Goal: Find specific page/section: Find specific page/section

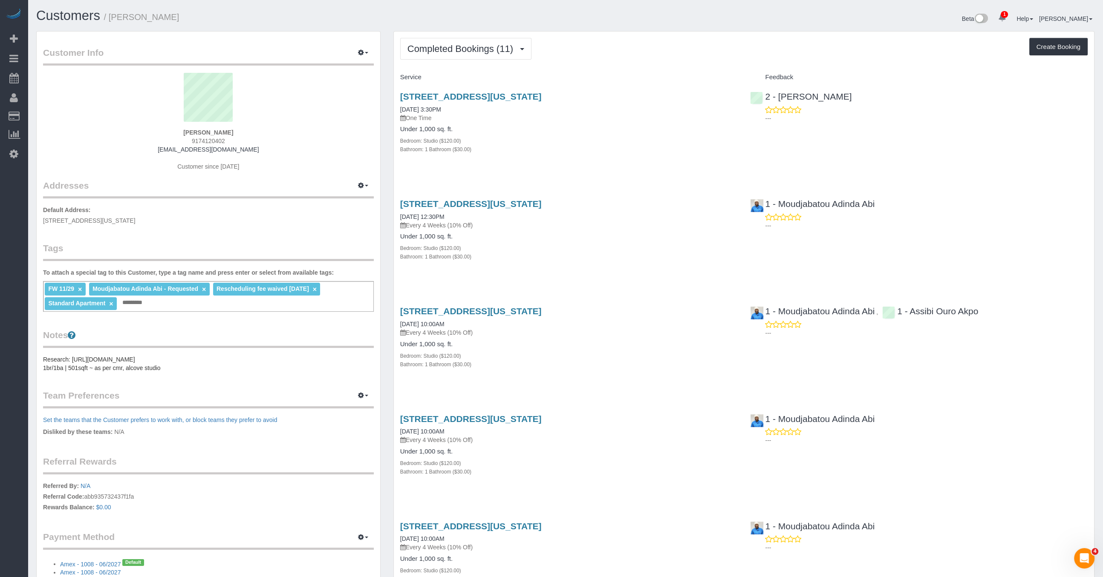
drag, startPoint x: 114, startPoint y: 14, endPoint x: 163, endPoint y: 17, distance: 49.5
click at [163, 17] on h1 "Customers / Chris Lee" at bounding box center [297, 16] width 523 height 14
copy small "Chris Lee"
drag, startPoint x: 398, startPoint y: 84, endPoint x: 640, endPoint y: 100, distance: 242.6
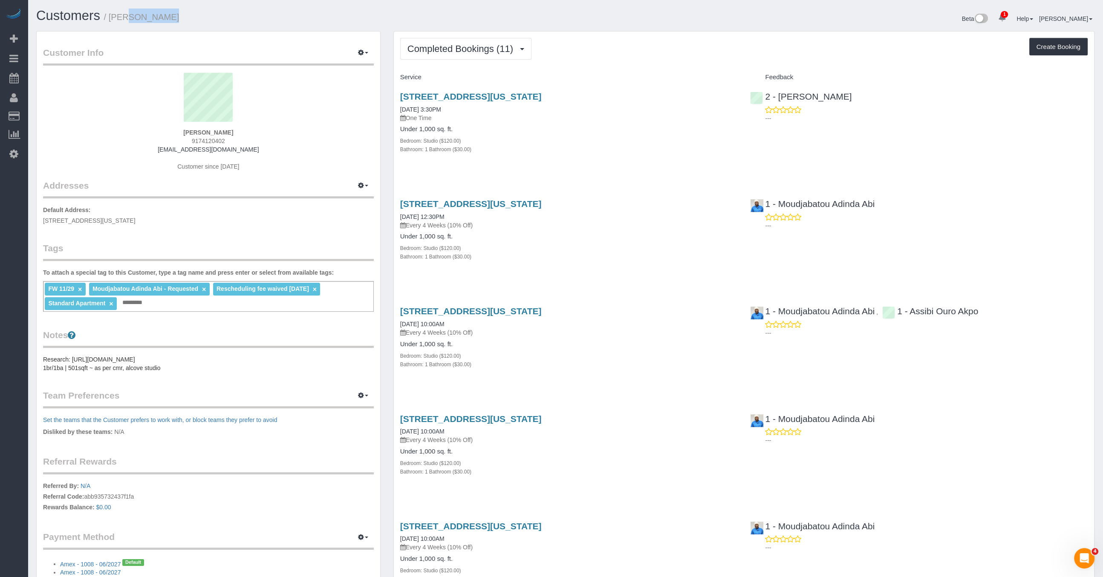
click at [640, 100] on div "15 West 61st Street, Apt.16b, New York, NY 10023 07/20/2025 3:30PM One Time Und…" at bounding box center [569, 127] width 350 height 86
copy link "15 West 61st Street, Apt.16b, New York, NY 10023"
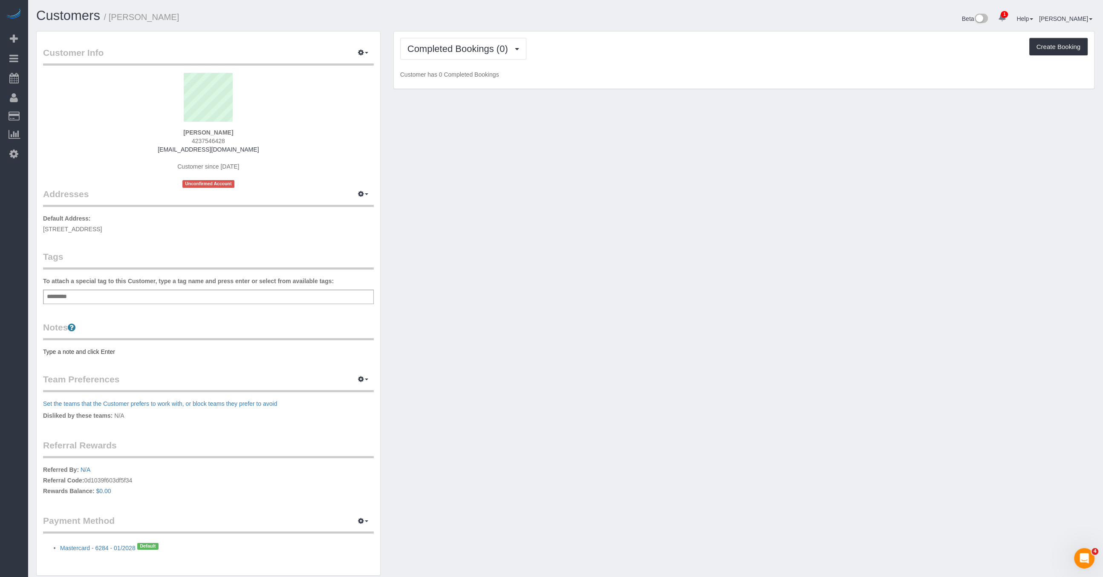
drag, startPoint x: 169, startPoint y: 23, endPoint x: 113, endPoint y: 19, distance: 56.0
click at [113, 19] on h1 "Customers / [PERSON_NAME] House" at bounding box center [297, 16] width 523 height 14
copy small "[PERSON_NAME]"
